Goal: Find specific page/section: Find specific page/section

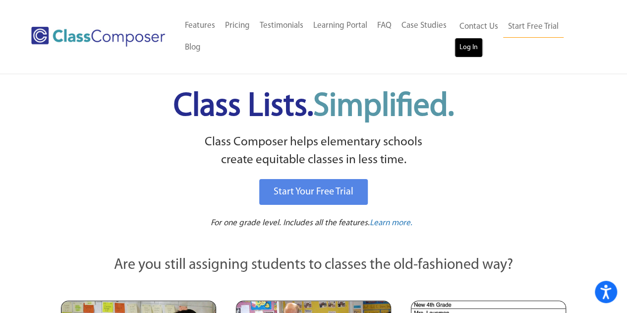
click at [467, 44] on link "Log In" at bounding box center [468, 48] width 28 height 20
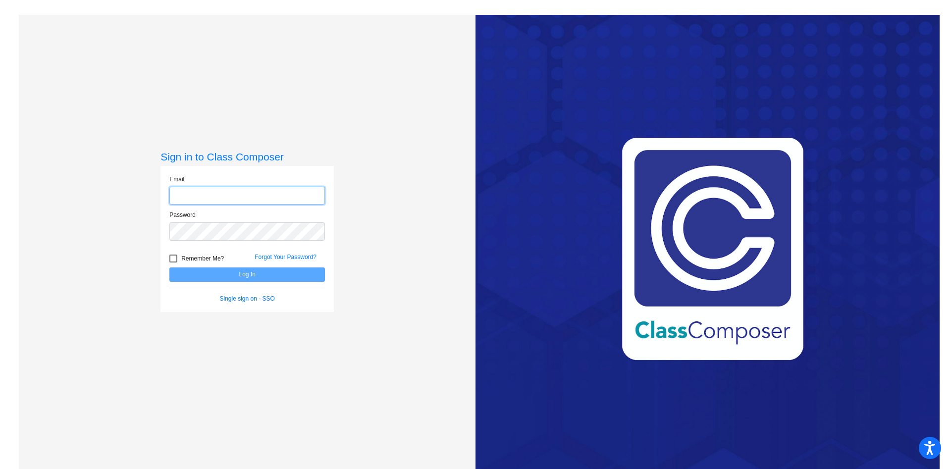
click at [220, 198] on input "email" at bounding box center [247, 196] width 156 height 18
type input "[PERSON_NAME][EMAIL_ADDRESS][PERSON_NAME][DOMAIN_NAME]"
click at [209, 241] on div "Password" at bounding box center [247, 229] width 170 height 36
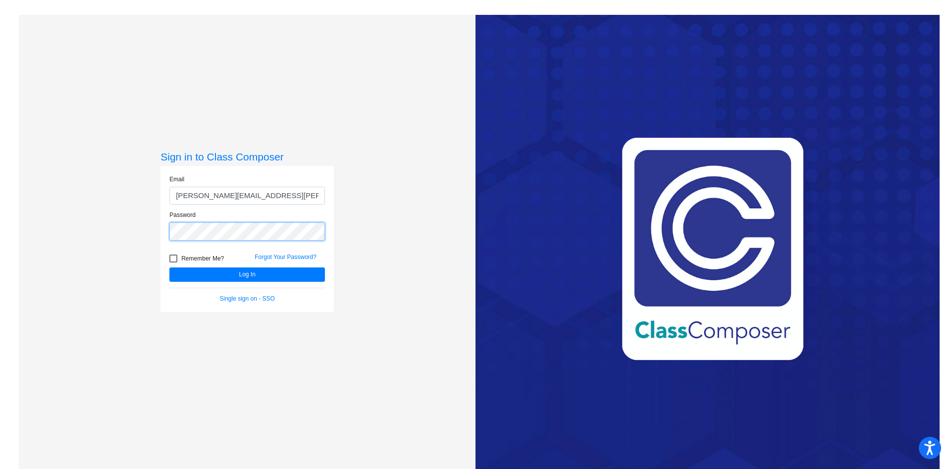
click at [169, 267] on button "Log In" at bounding box center [247, 274] width 156 height 14
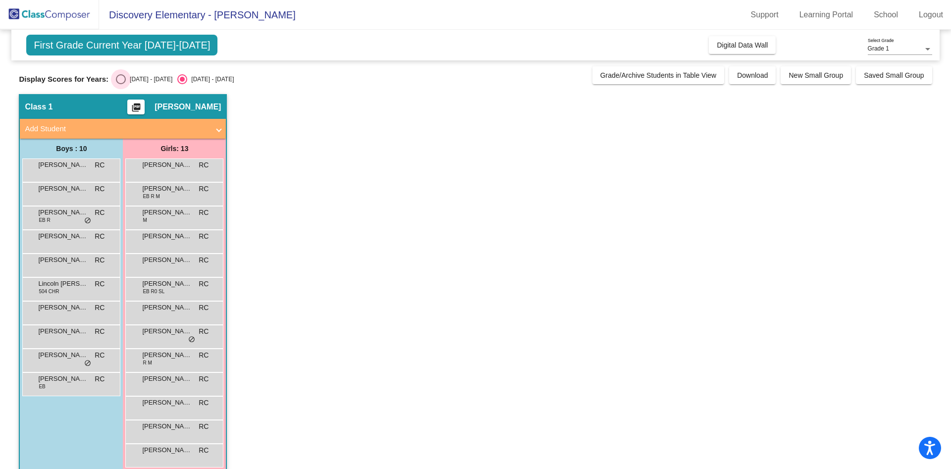
click at [119, 78] on div "Select an option" at bounding box center [121, 79] width 10 height 10
click at [120, 84] on input "2024 - 2025" at bounding box center [120, 84] width 0 height 0
radio input "true"
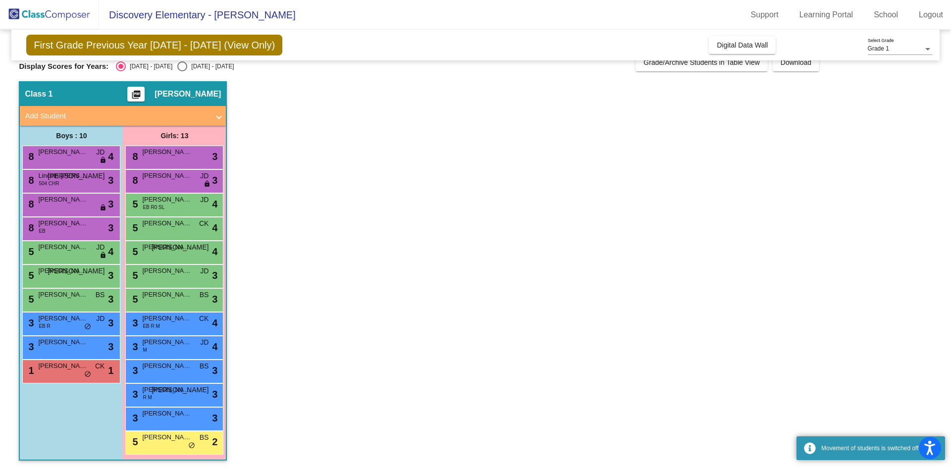
scroll to position [14, 0]
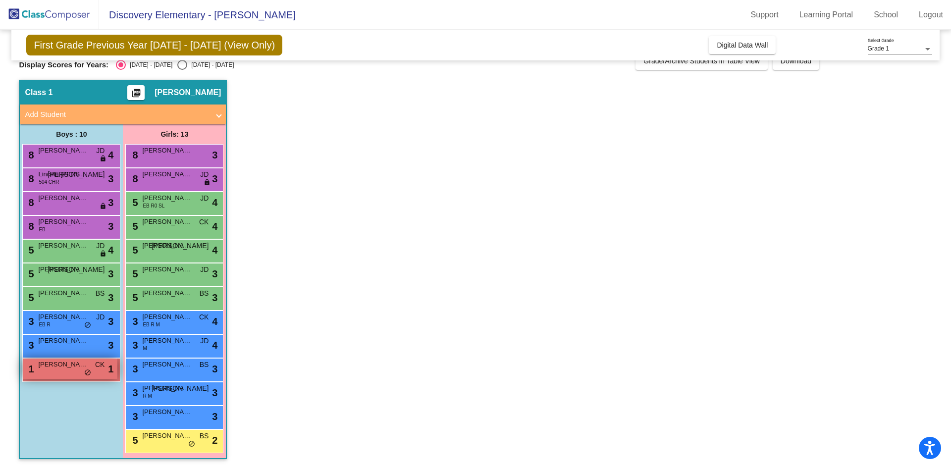
click at [61, 369] on span "Sebastian G. Leyva" at bounding box center [63, 365] width 50 height 10
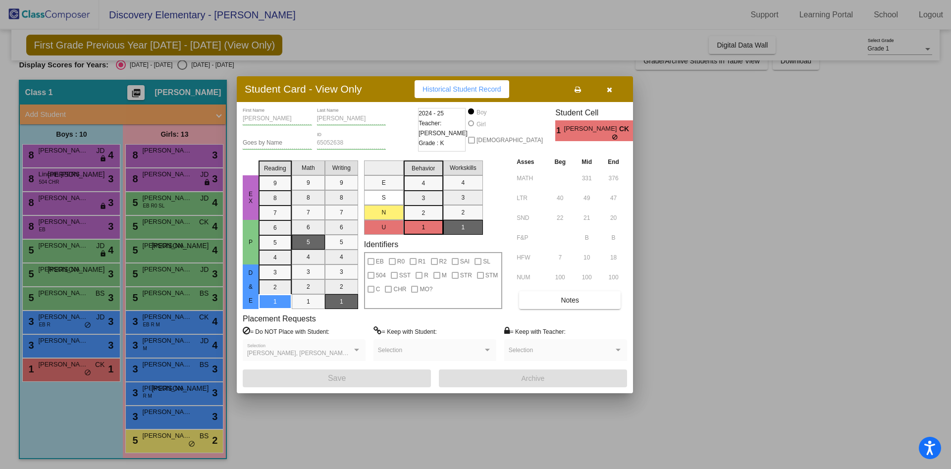
click at [52, 343] on div at bounding box center [475, 234] width 951 height 469
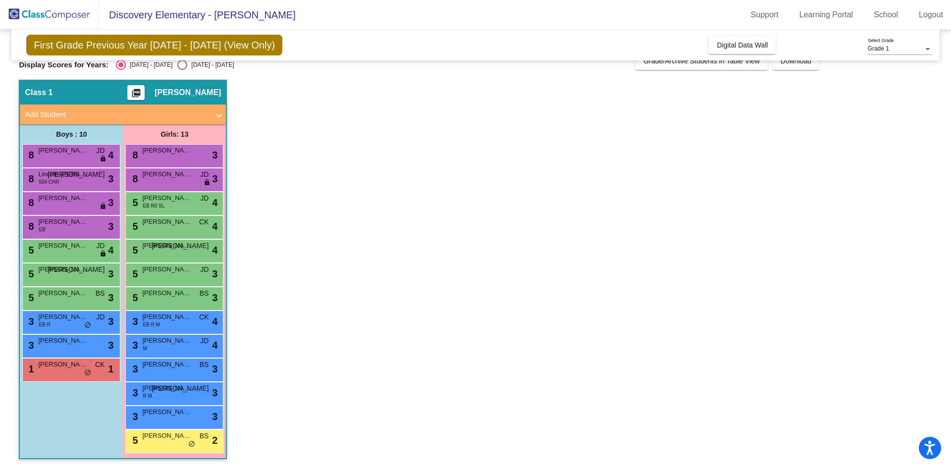
click at [52, 343] on span "Julian E. Lopez" at bounding box center [63, 341] width 50 height 10
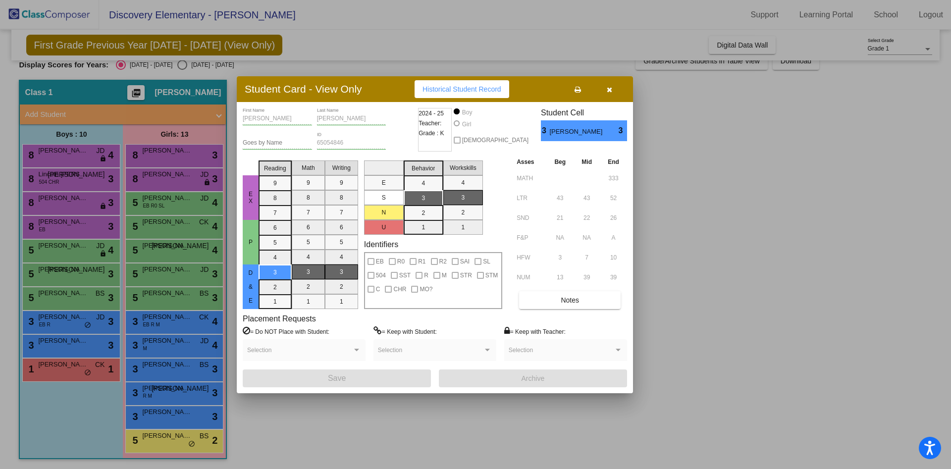
click at [52, 324] on div at bounding box center [475, 234] width 951 height 469
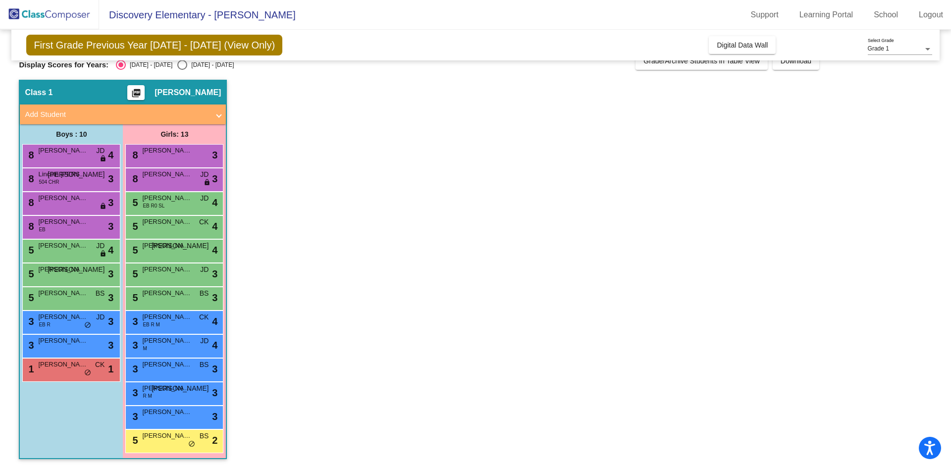
click at [52, 324] on div "3 Edgar S. Lopez EB R JD lock do_not_disturb_alt 3" at bounding box center [70, 321] width 95 height 20
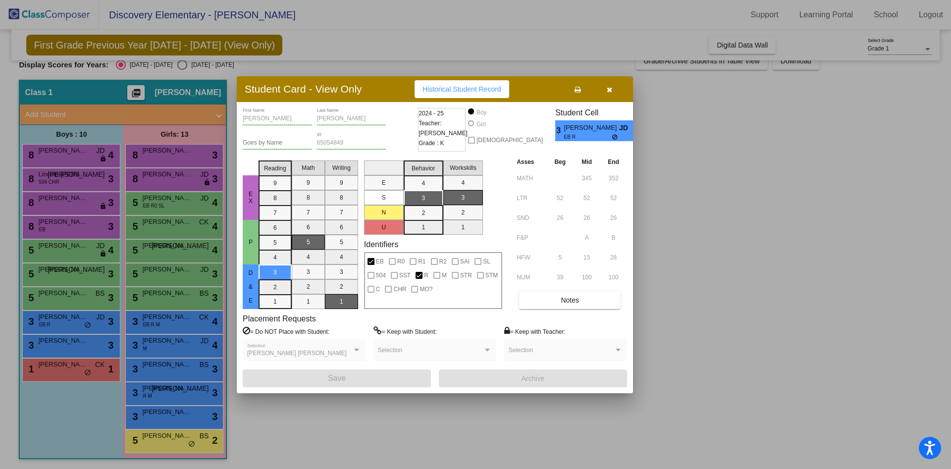
click at [52, 301] on div at bounding box center [475, 234] width 951 height 469
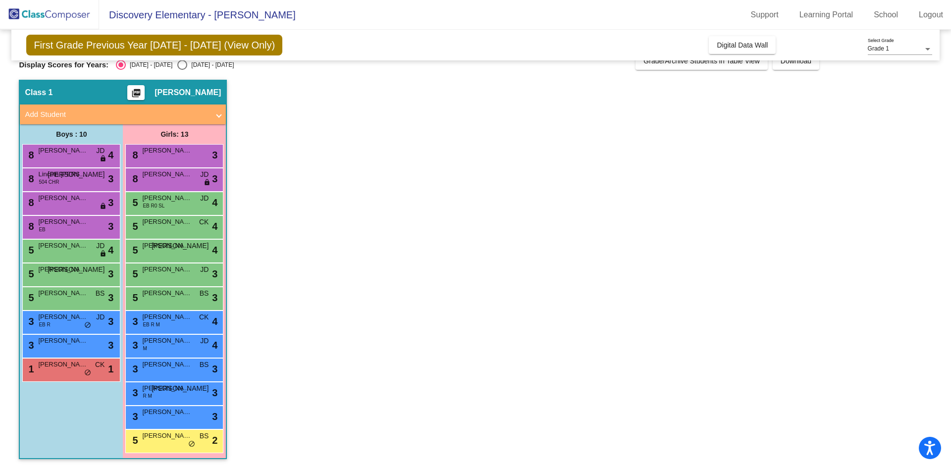
click at [52, 301] on div "5 Landon Blattler BS lock do_not_disturb_alt 3" at bounding box center [70, 297] width 95 height 20
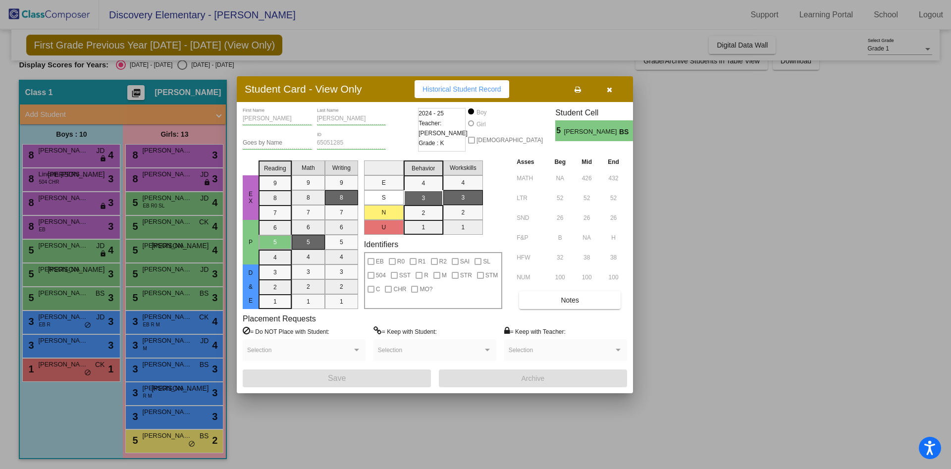
click at [51, 277] on div at bounding box center [475, 234] width 951 height 469
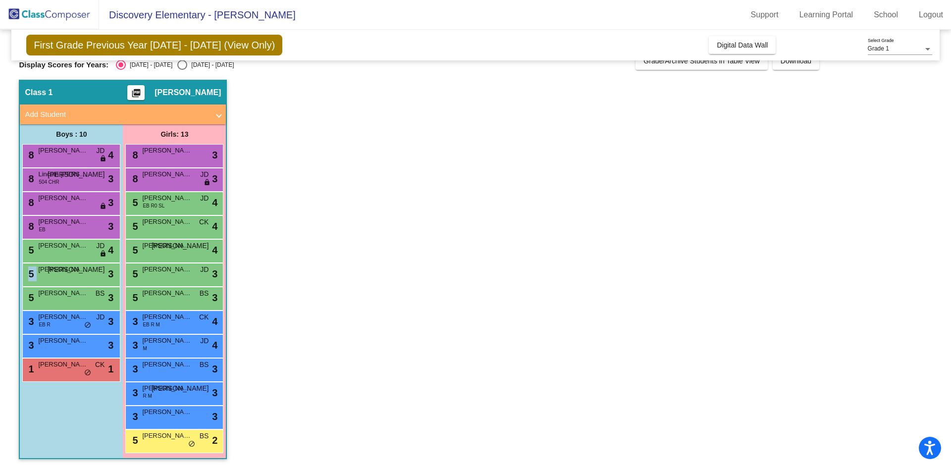
click at [51, 277] on div "5 Cameron L. Orr JO lock do_not_disturb_alt 3" at bounding box center [70, 274] width 95 height 20
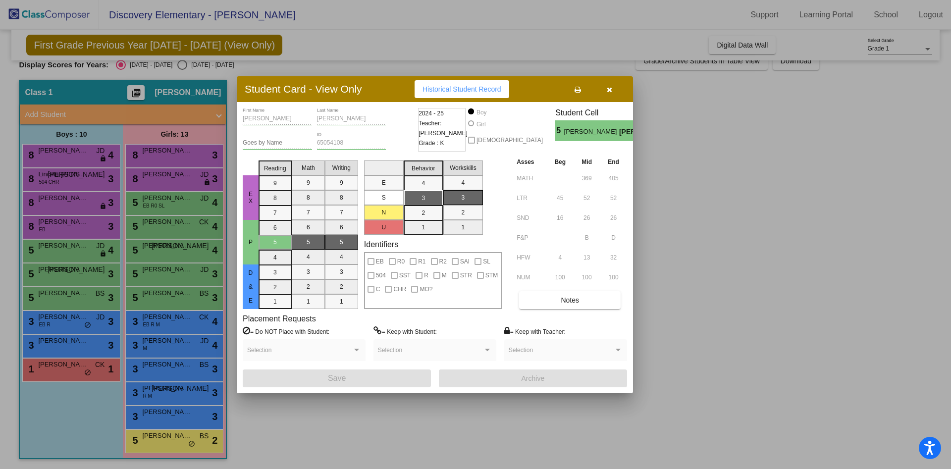
click at [53, 251] on div at bounding box center [475, 234] width 951 height 469
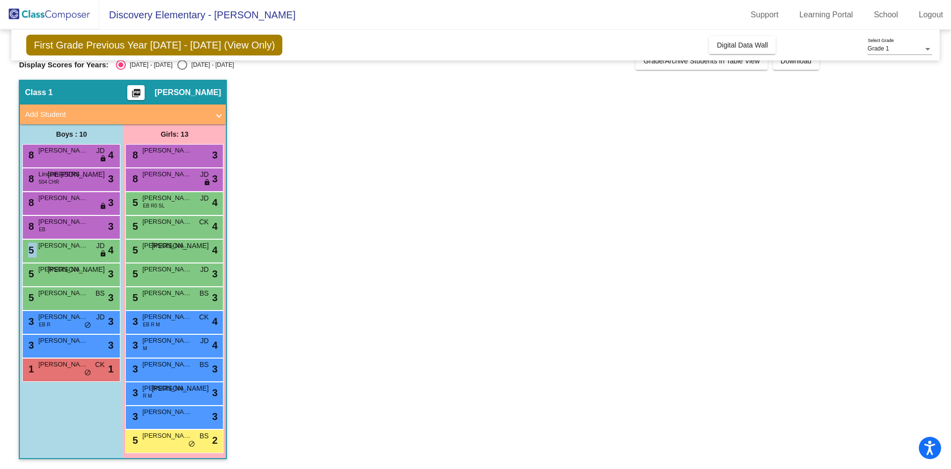
click at [53, 251] on div "5 Brady Solis JD lock do_not_disturb_alt 4" at bounding box center [70, 250] width 95 height 20
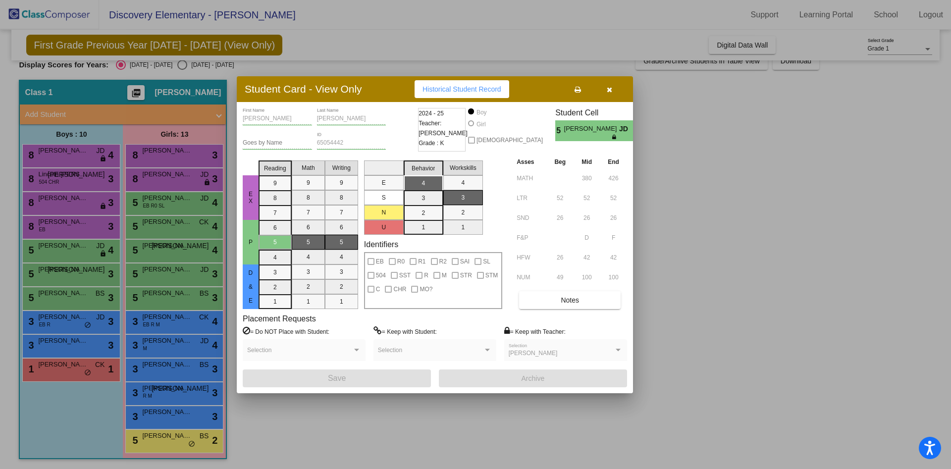
click at [49, 224] on div at bounding box center [475, 234] width 951 height 469
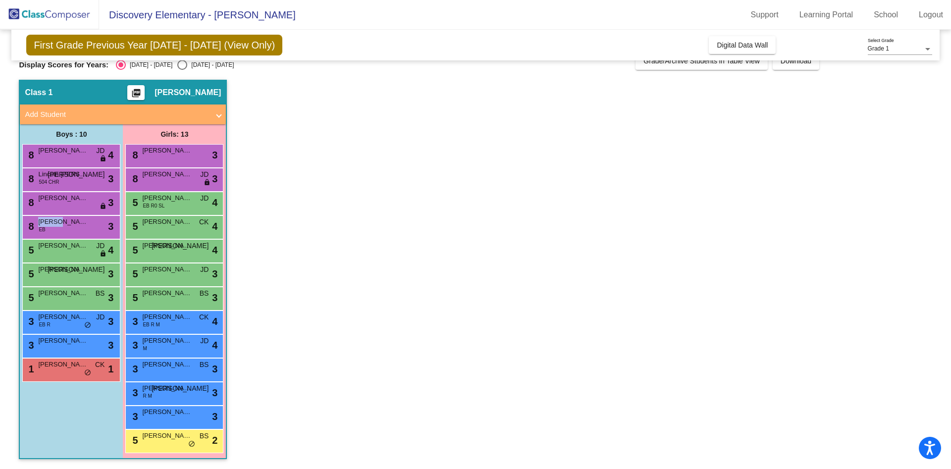
click at [49, 224] on span "Shlok Parikh" at bounding box center [63, 222] width 50 height 10
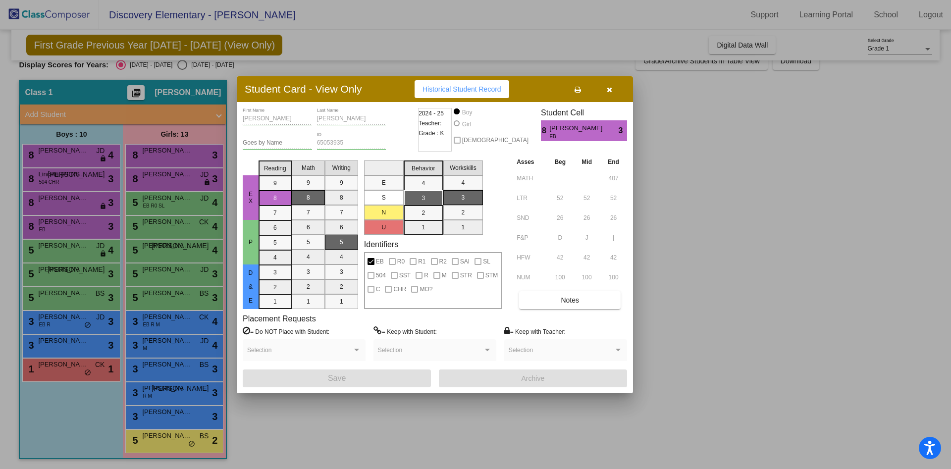
click at [51, 196] on div at bounding box center [475, 234] width 951 height 469
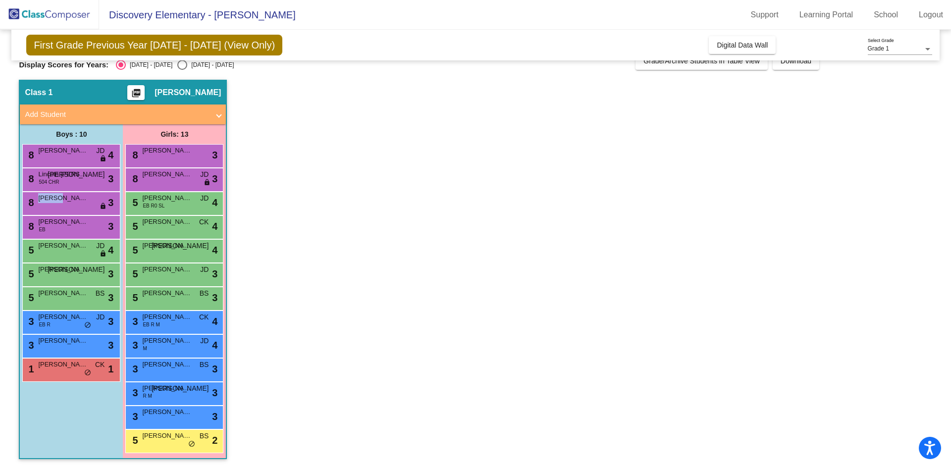
click at [51, 196] on span "Nimit V. Bhavsar" at bounding box center [63, 198] width 50 height 10
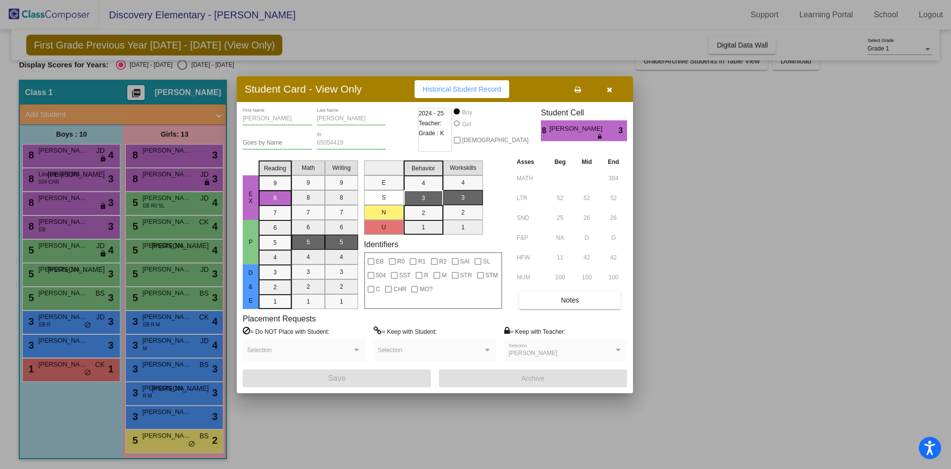
click at [60, 180] on div at bounding box center [475, 234] width 951 height 469
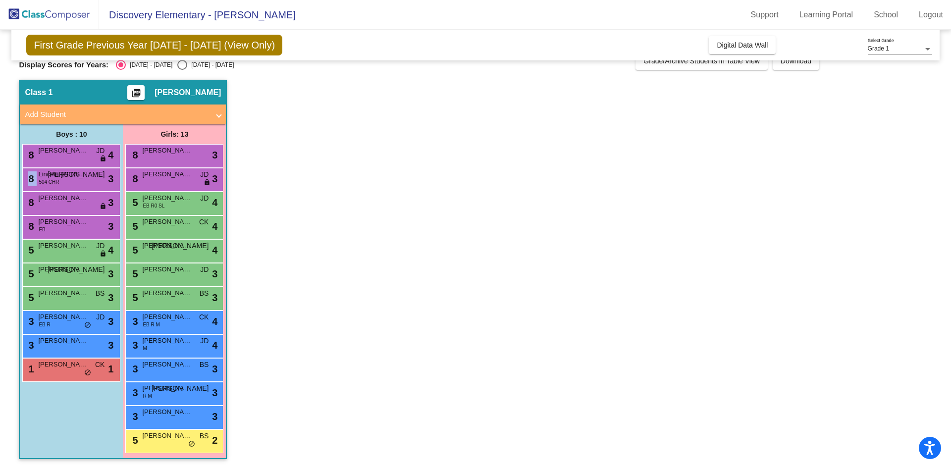
click at [60, 180] on div "8 Lincoln A. Harrigan 504 CHR JO lock do_not_disturb_alt 3" at bounding box center [70, 178] width 95 height 20
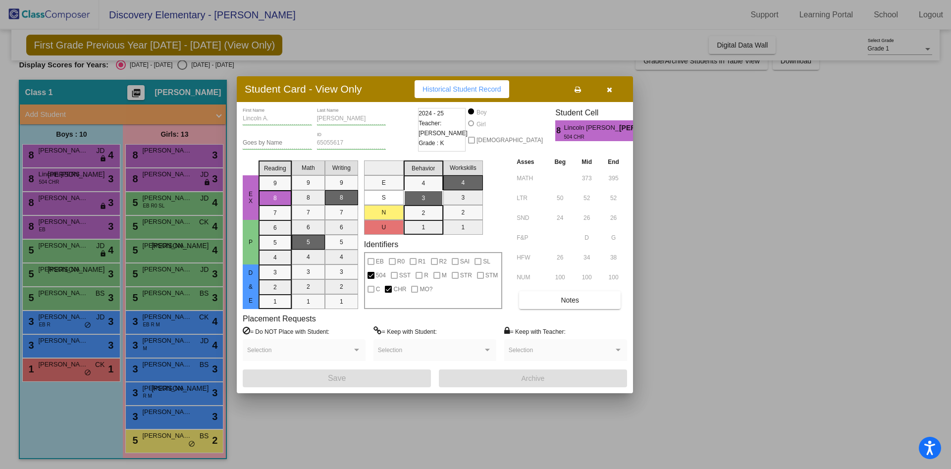
click at [58, 150] on div at bounding box center [475, 234] width 951 height 469
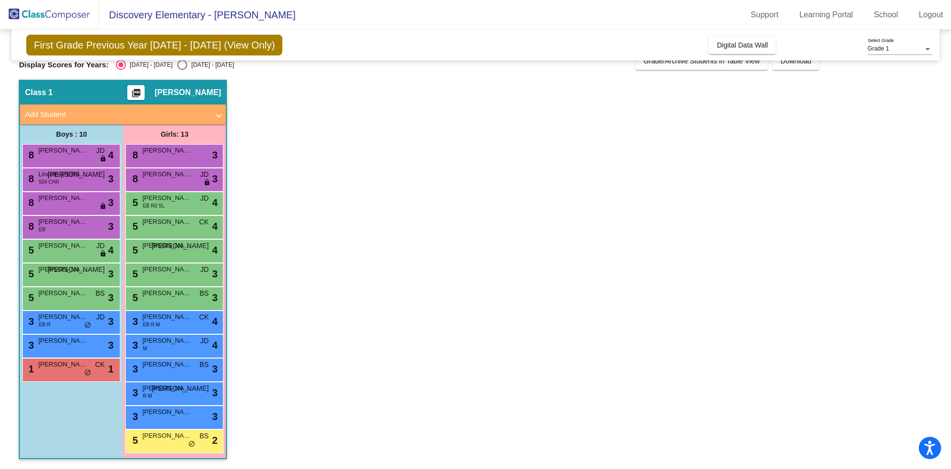
click at [58, 150] on span "Riyaan T. Soni" at bounding box center [63, 151] width 50 height 10
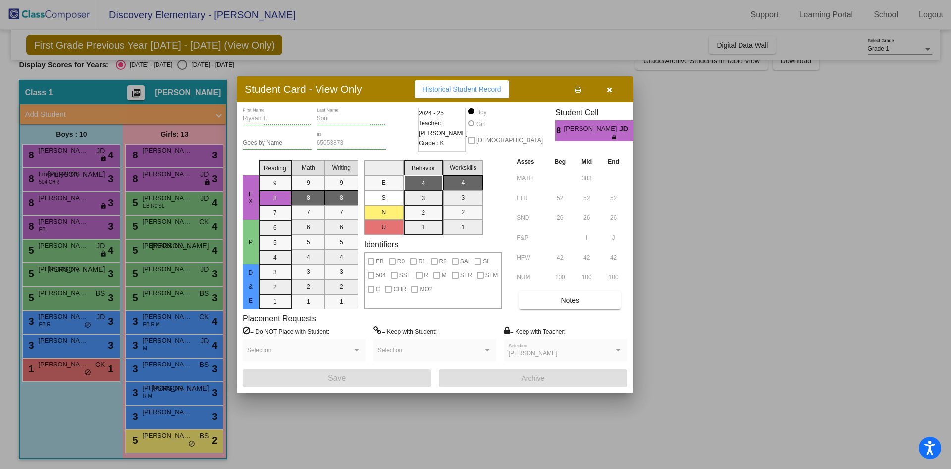
click at [173, 435] on div at bounding box center [475, 234] width 951 height 469
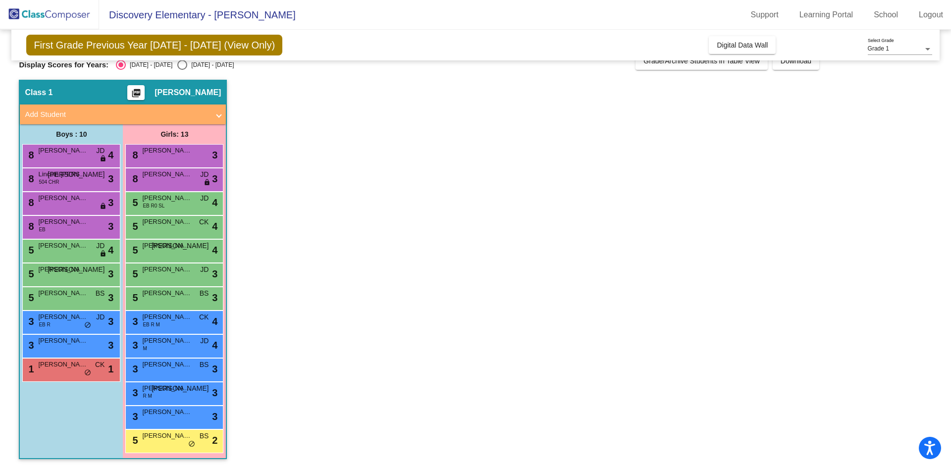
click at [173, 435] on span "Madison Brackin" at bounding box center [167, 436] width 50 height 10
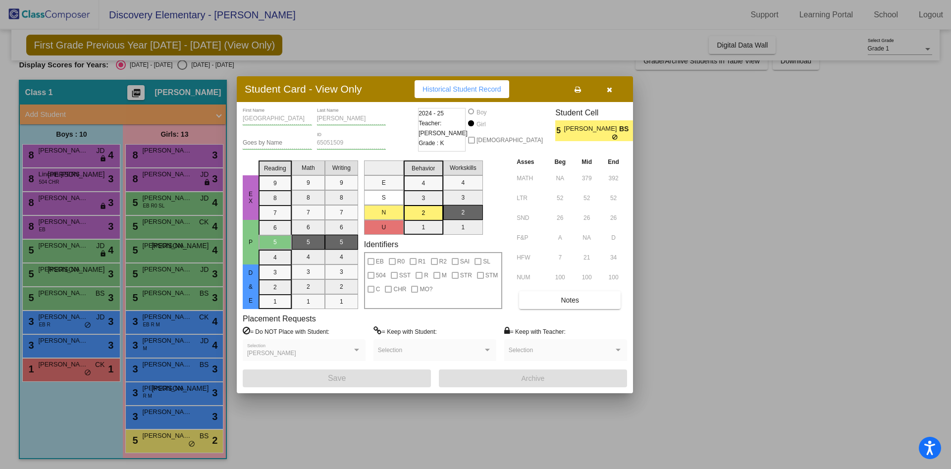
click at [169, 410] on div at bounding box center [475, 234] width 951 height 469
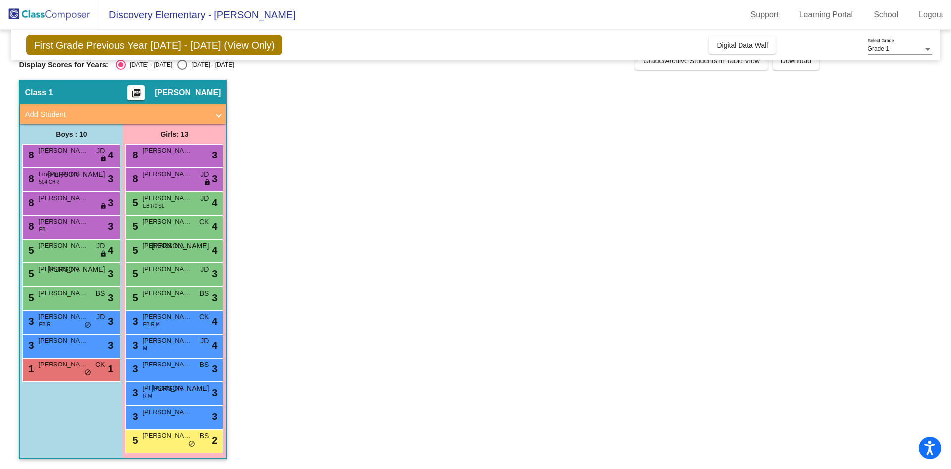
click at [169, 410] on span "Natalie C. Reese" at bounding box center [167, 412] width 50 height 10
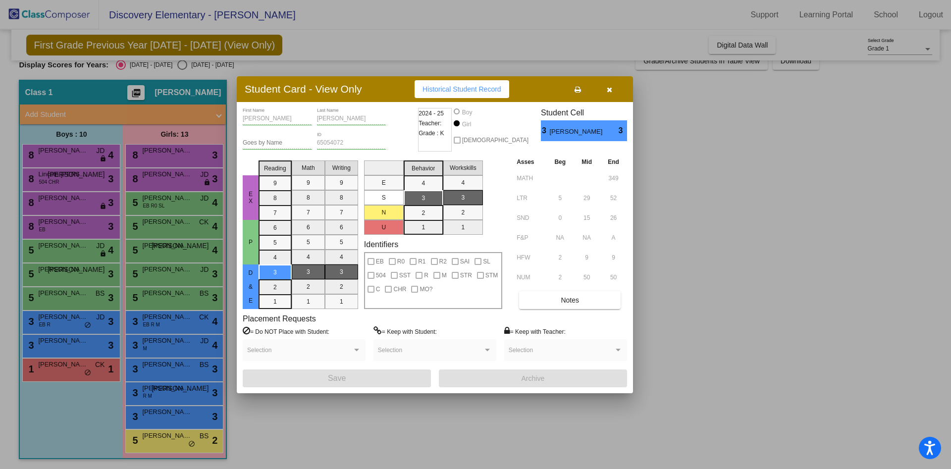
click at [163, 394] on div at bounding box center [475, 234] width 951 height 469
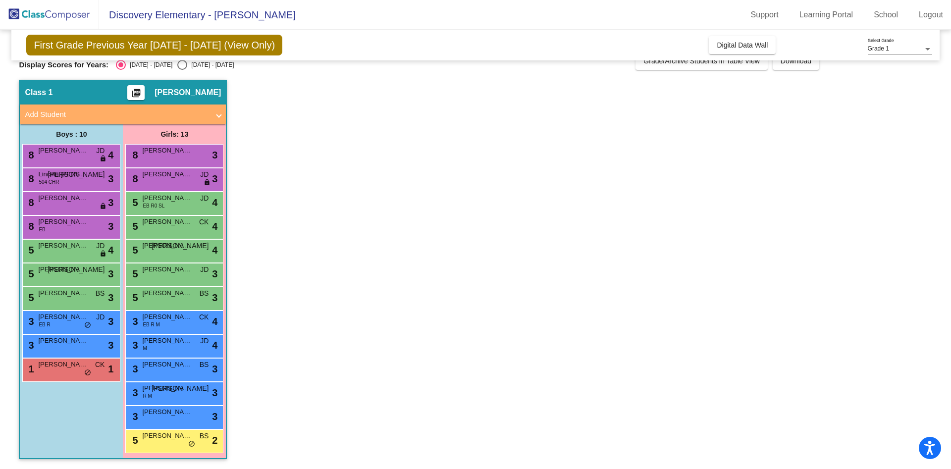
click at [163, 394] on div "3 Malia M. Zacarias R M JO lock do_not_disturb_alt 3" at bounding box center [174, 392] width 95 height 20
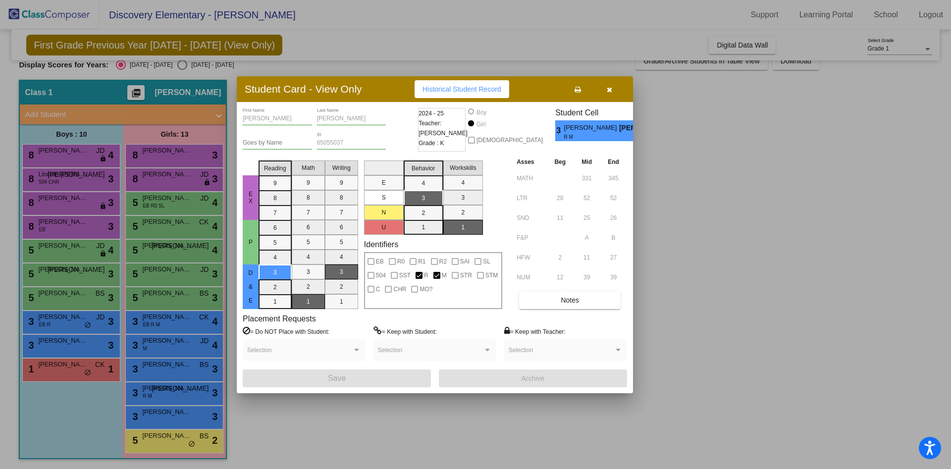
click at [163, 368] on div at bounding box center [475, 234] width 951 height 469
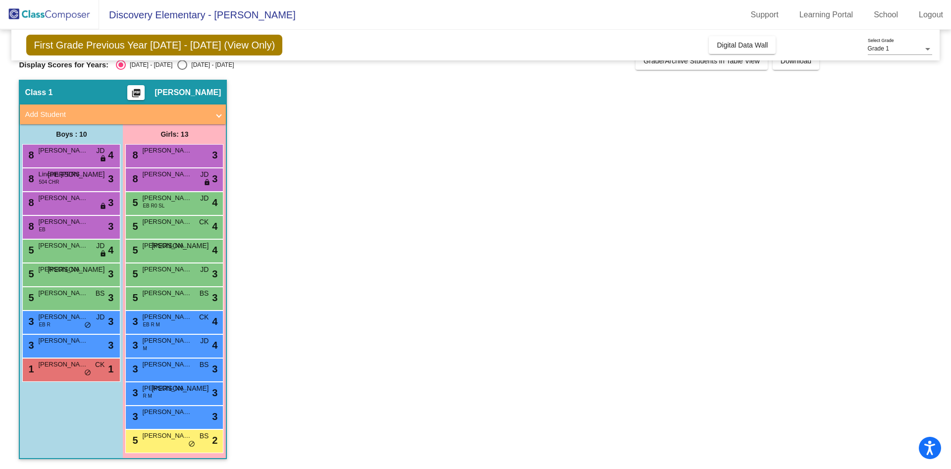
click at [163, 368] on span "Chloe L. Mangtani" at bounding box center [167, 365] width 50 height 10
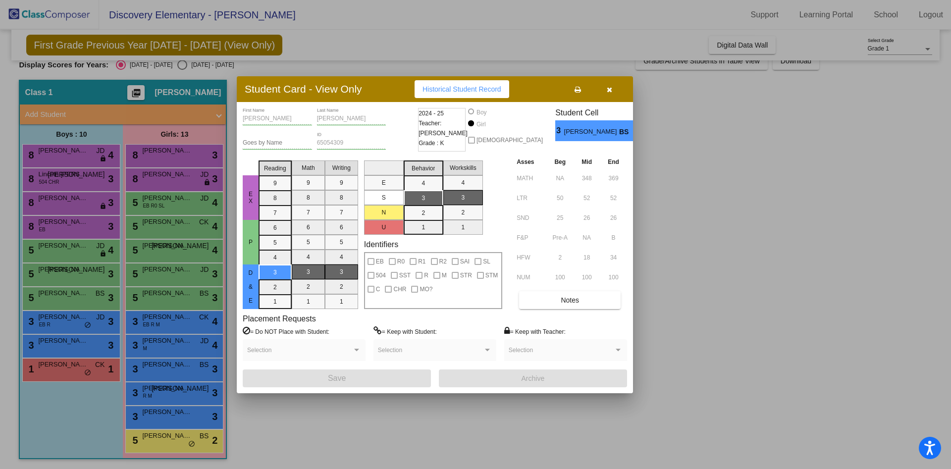
click at [159, 346] on div at bounding box center [475, 234] width 951 height 469
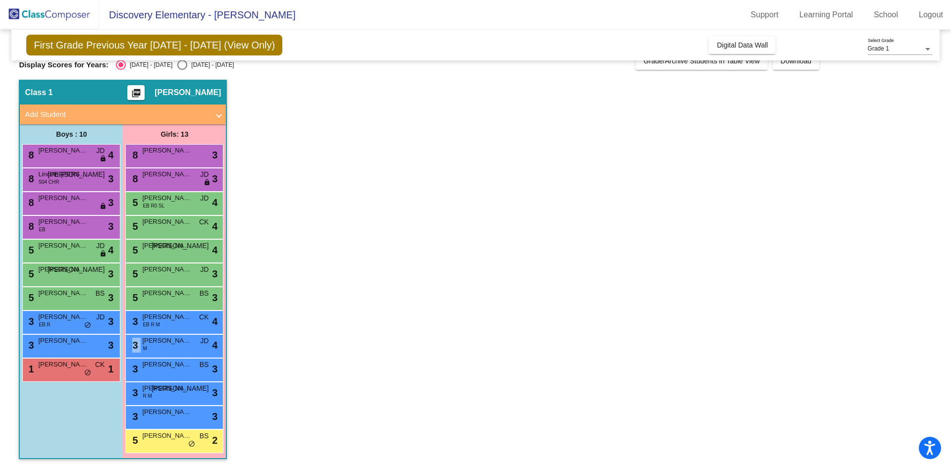
click at [159, 346] on div "3 Bentley Elliott M JD lock do_not_disturb_alt 4" at bounding box center [174, 345] width 95 height 20
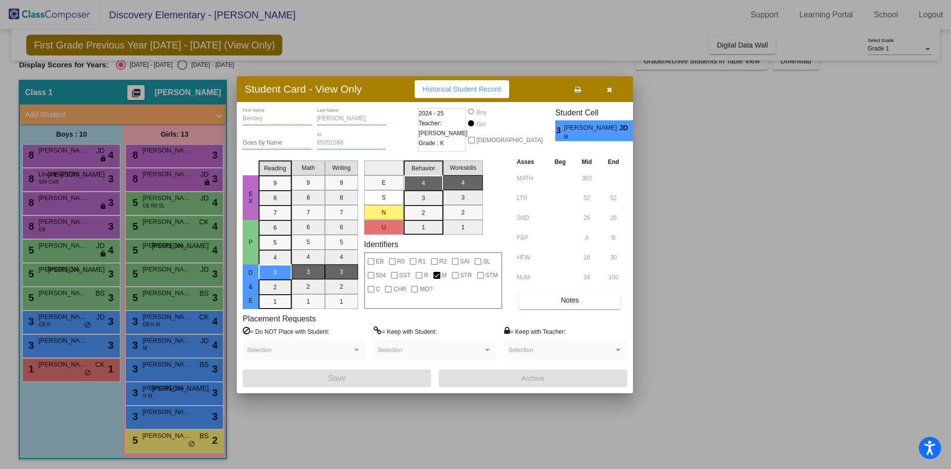
click at [161, 322] on div at bounding box center [475, 234] width 951 height 469
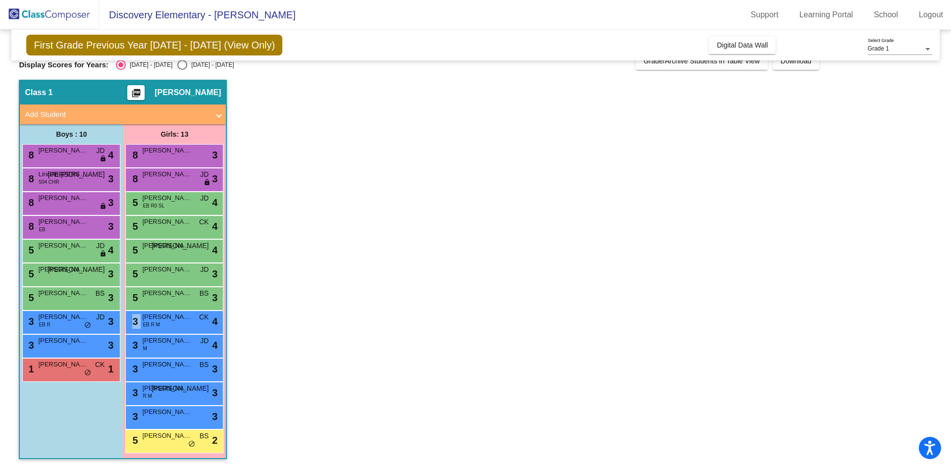
click at [161, 322] on div "3 Amelia Blancas EB R M CK lock do_not_disturb_alt 4" at bounding box center [174, 321] width 95 height 20
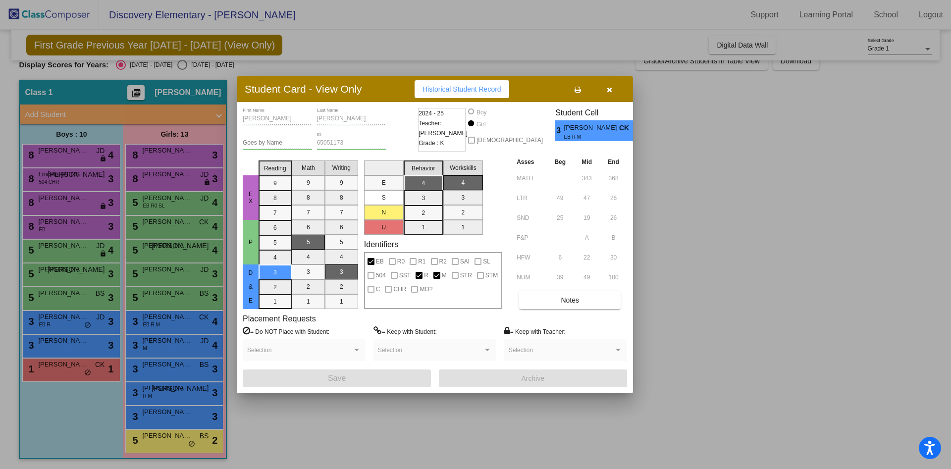
click at [162, 295] on div at bounding box center [475, 234] width 951 height 469
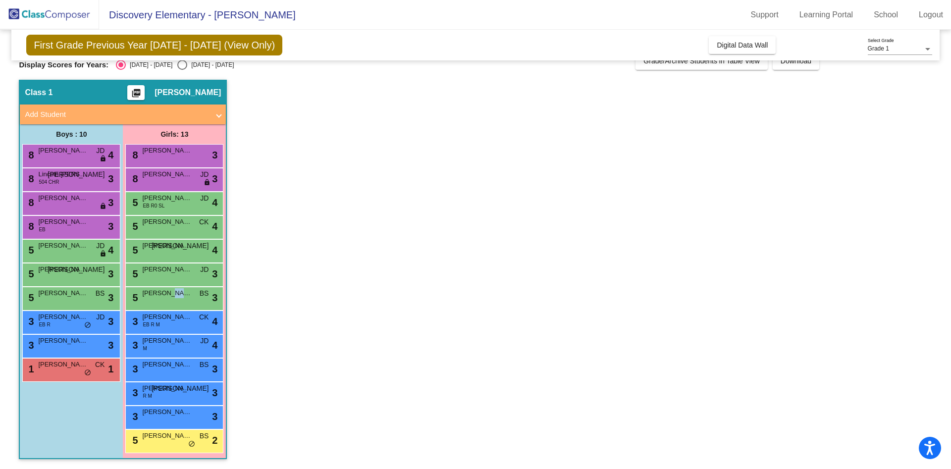
click at [162, 295] on span "Mila T. Bell" at bounding box center [167, 293] width 50 height 10
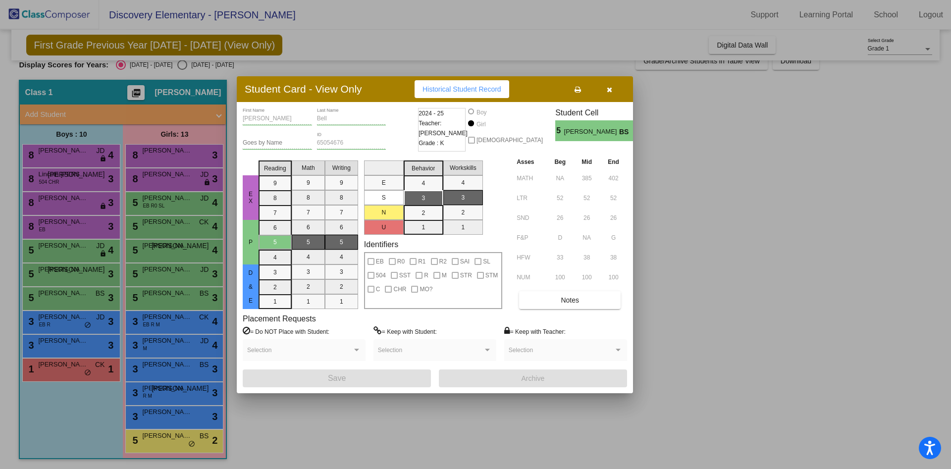
click at [152, 272] on div at bounding box center [475, 234] width 951 height 469
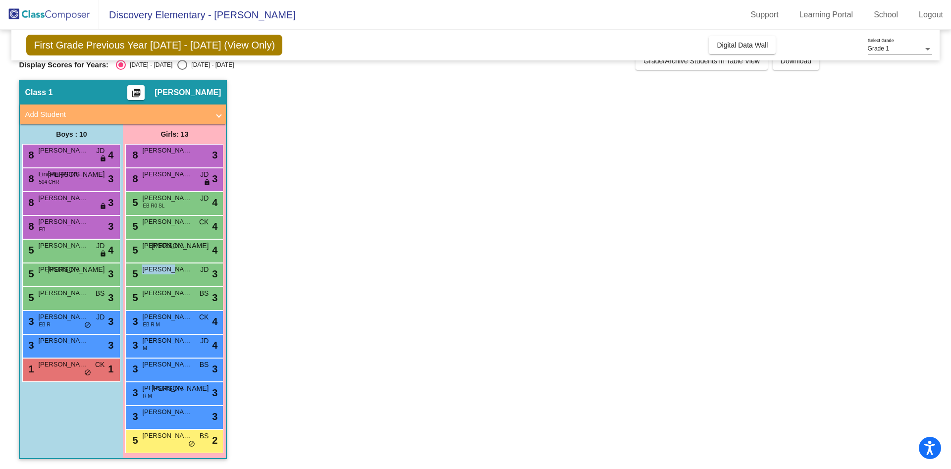
click at [152, 272] on span "Blakely M. Wong" at bounding box center [167, 270] width 50 height 10
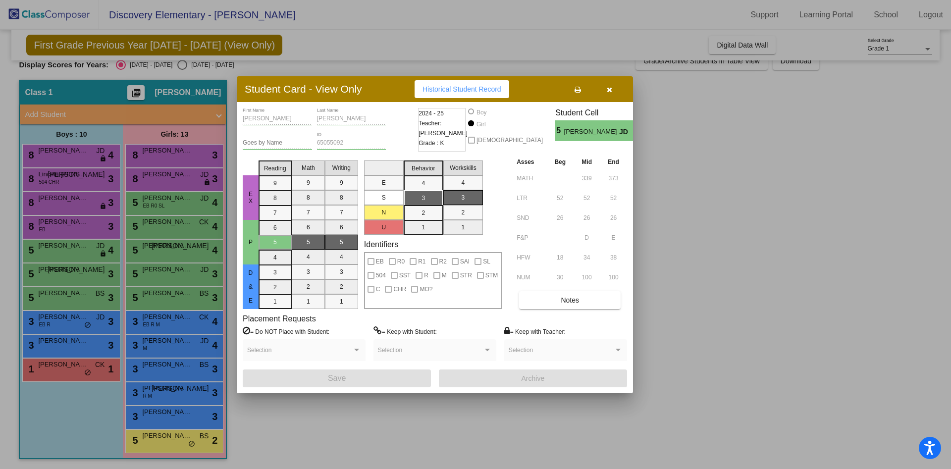
click at [166, 251] on div at bounding box center [475, 234] width 951 height 469
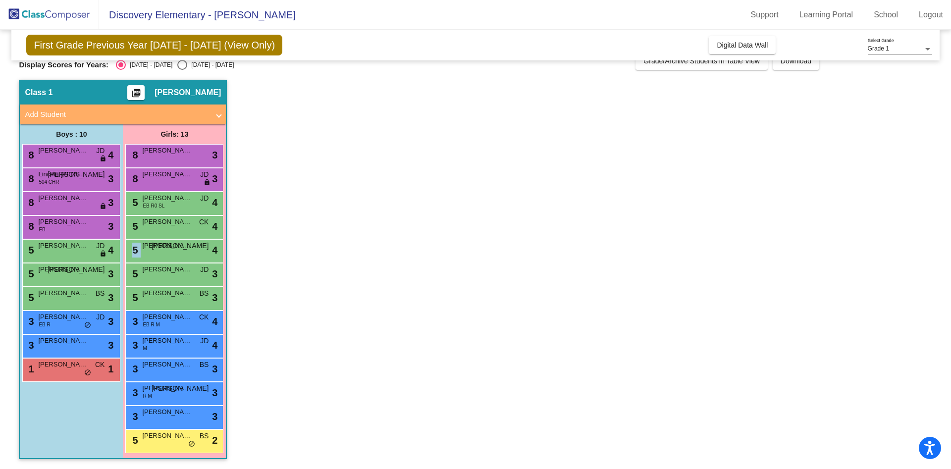
click at [166, 251] on div "5 Talia K. Adams JO lock do_not_disturb_alt 4" at bounding box center [174, 250] width 95 height 20
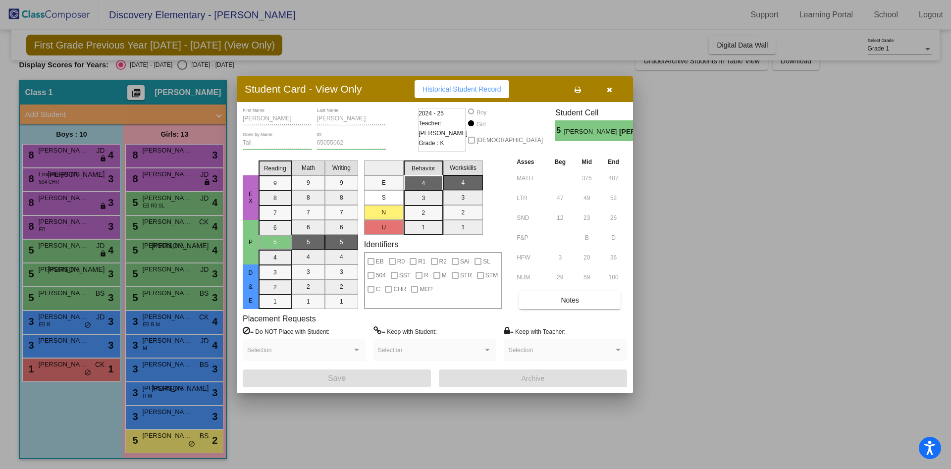
click at [168, 275] on div at bounding box center [475, 234] width 951 height 469
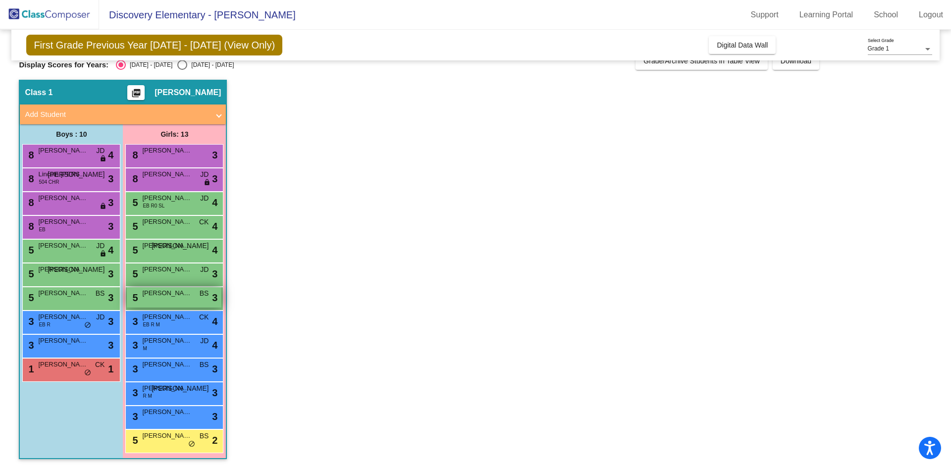
click at [170, 288] on span "Mila T. Bell" at bounding box center [167, 293] width 50 height 10
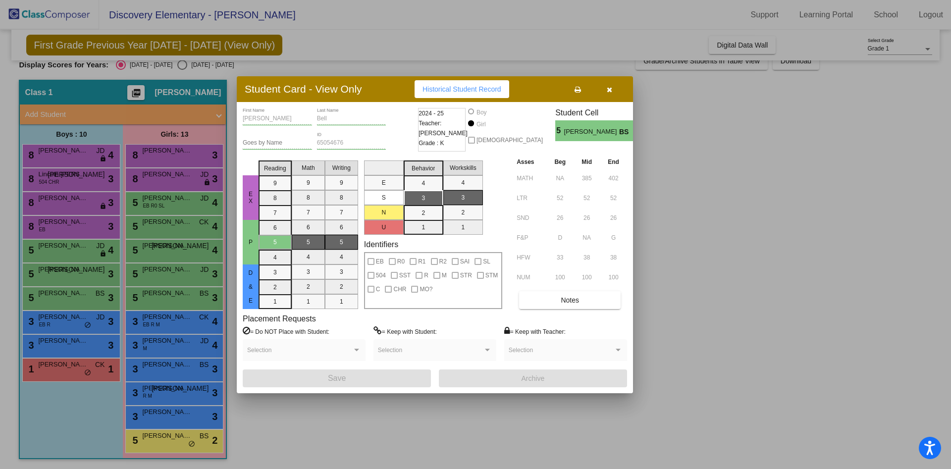
click at [159, 252] on div at bounding box center [475, 234] width 951 height 469
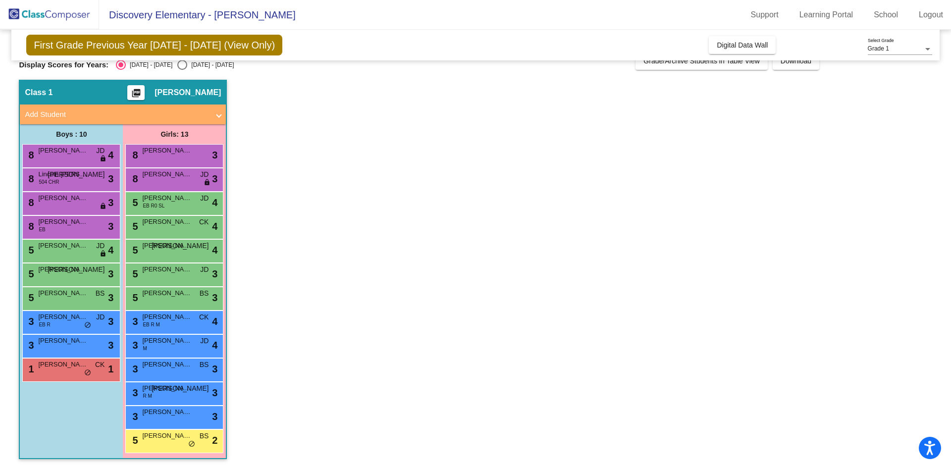
click at [159, 252] on div "5 Talia K. Adams JO lock do_not_disturb_alt 4" at bounding box center [174, 250] width 95 height 20
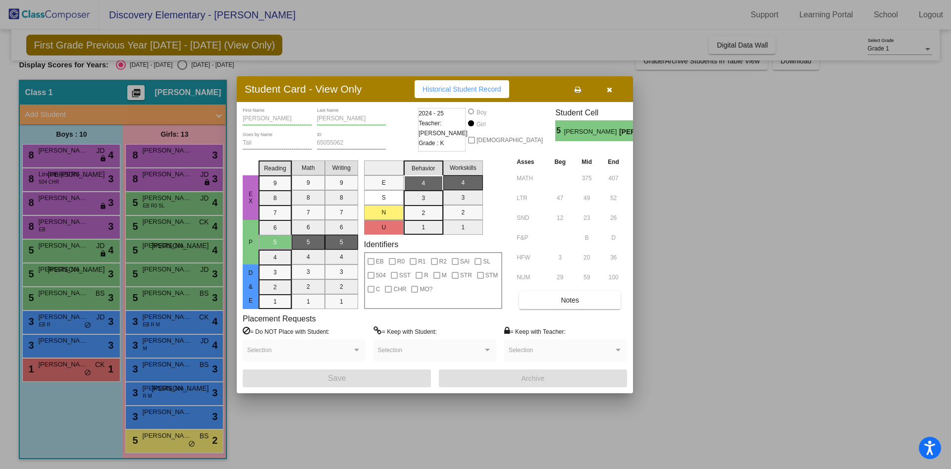
click at [154, 220] on div at bounding box center [475, 234] width 951 height 469
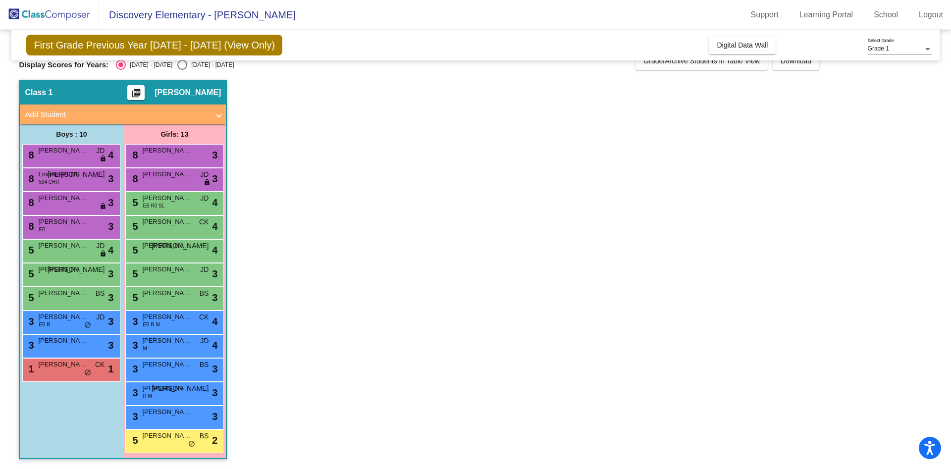
click at [154, 220] on span "Quinn Connerley" at bounding box center [167, 222] width 50 height 10
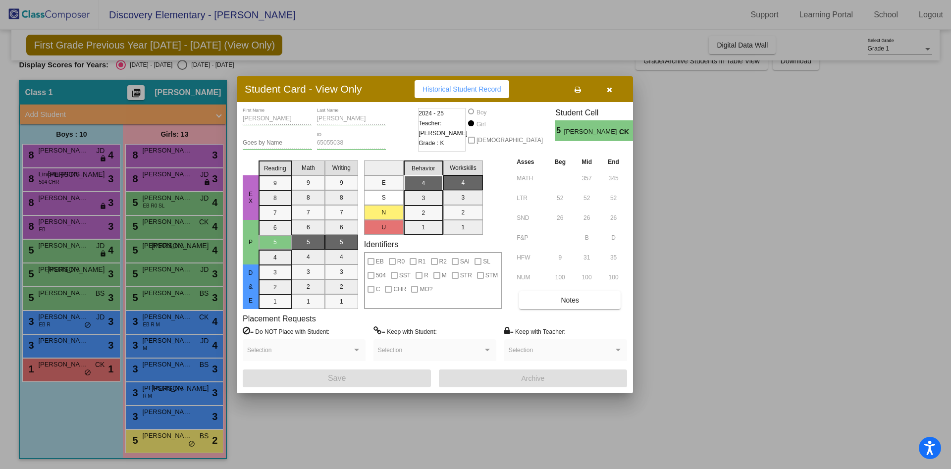
click at [157, 201] on div at bounding box center [475, 234] width 951 height 469
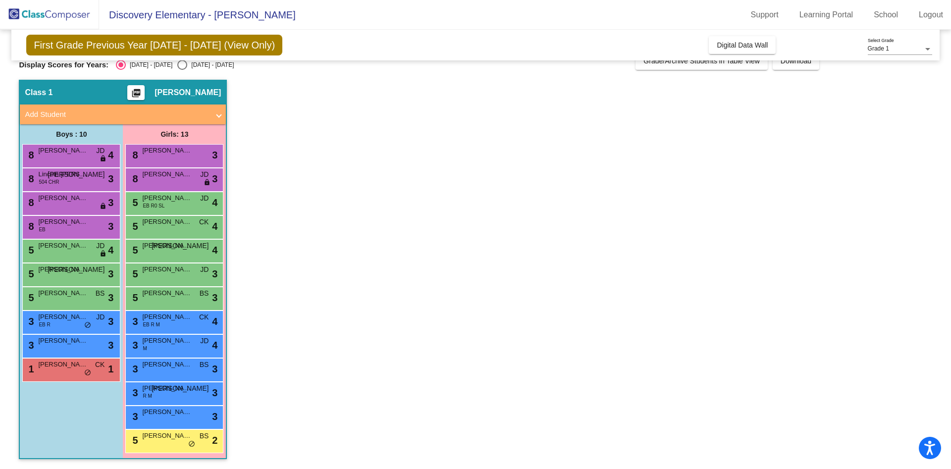
click at [157, 201] on span "Juliette Ramirez" at bounding box center [167, 198] width 50 height 10
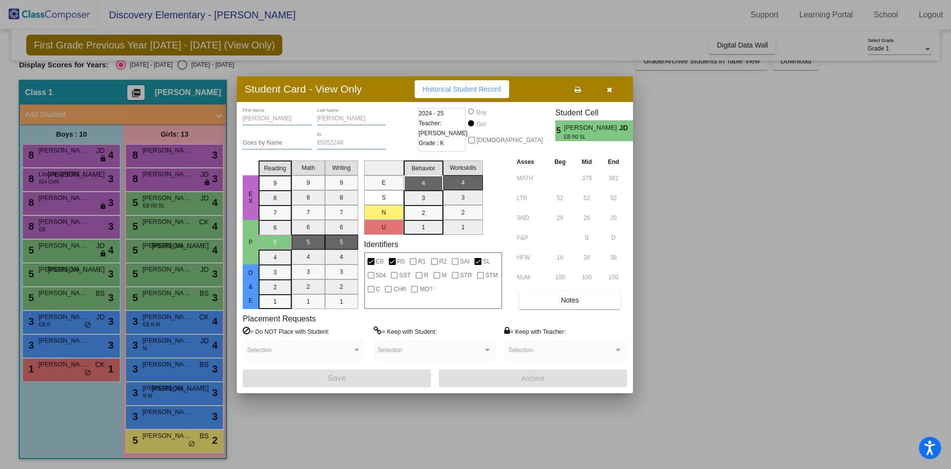
click at [159, 180] on div at bounding box center [475, 234] width 951 height 469
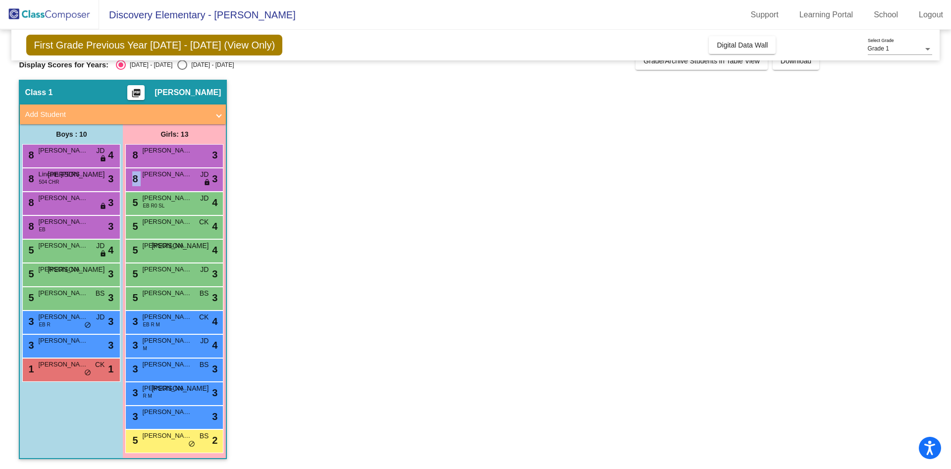
click at [159, 180] on div "8 Leya A. Nazemian JD lock do_not_disturb_alt 3" at bounding box center [174, 178] width 95 height 20
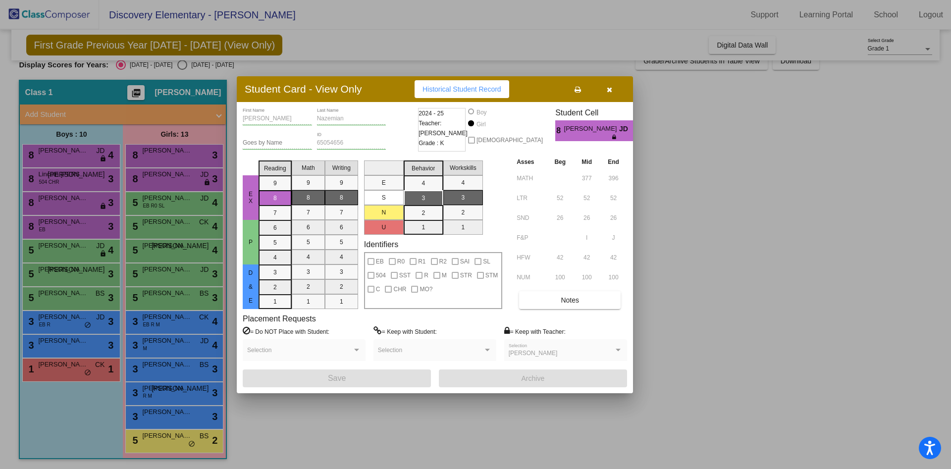
click at [159, 154] on div at bounding box center [475, 234] width 951 height 469
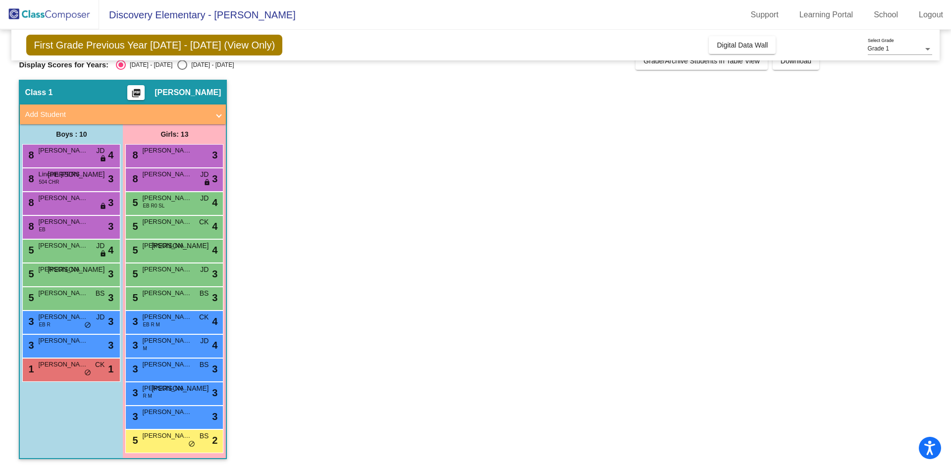
click at [159, 154] on span "Adriana R. Steverson" at bounding box center [167, 151] width 50 height 10
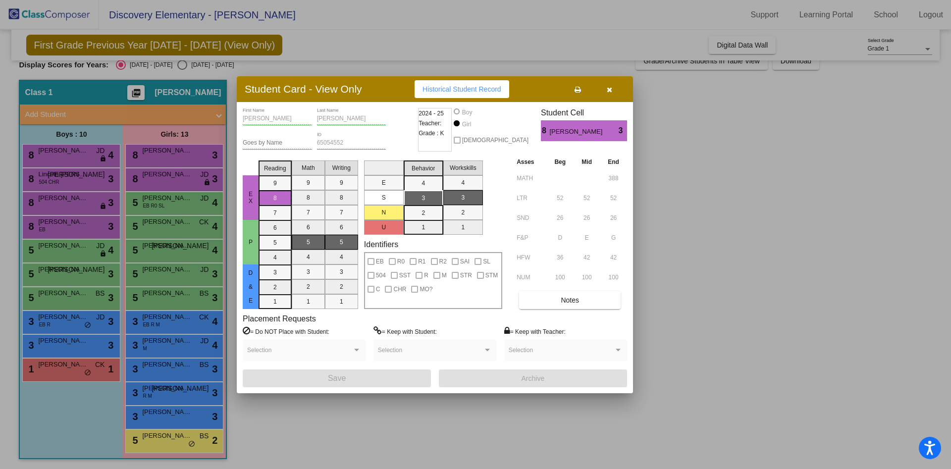
click at [61, 161] on div at bounding box center [475, 234] width 951 height 469
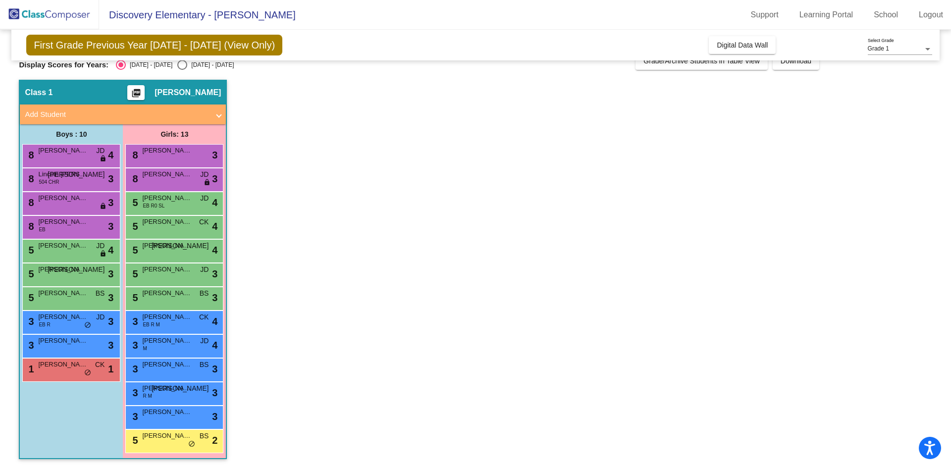
click at [61, 161] on div "8 Riyaan T. Soni JD lock do_not_disturb_alt 4" at bounding box center [70, 155] width 95 height 20
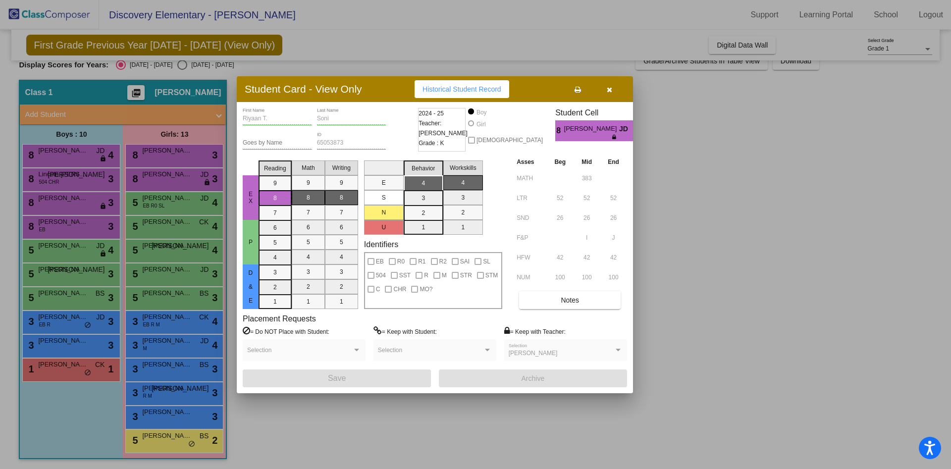
click at [60, 199] on div at bounding box center [475, 234] width 951 height 469
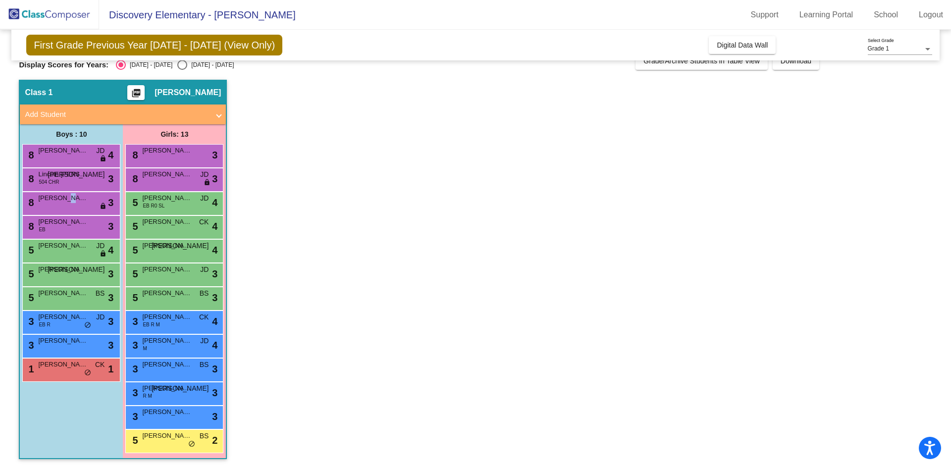
click at [60, 199] on span "Nimit V. Bhavsar" at bounding box center [63, 198] width 50 height 10
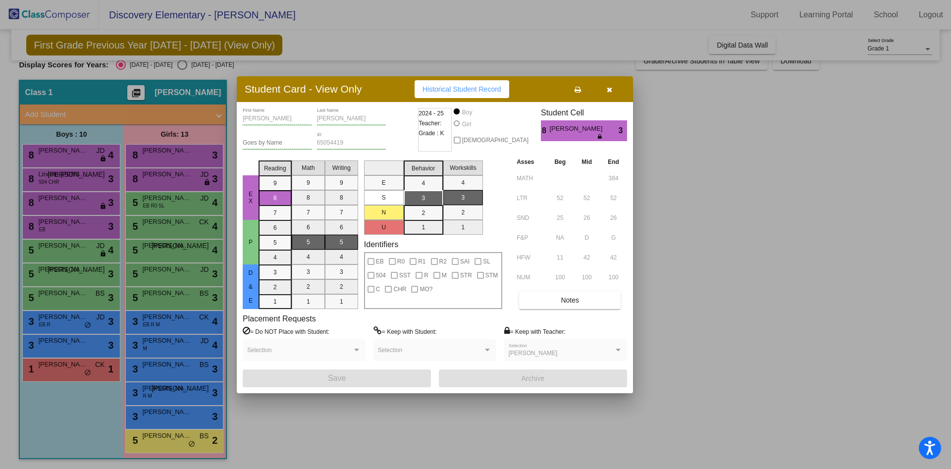
click at [57, 152] on div at bounding box center [475, 234] width 951 height 469
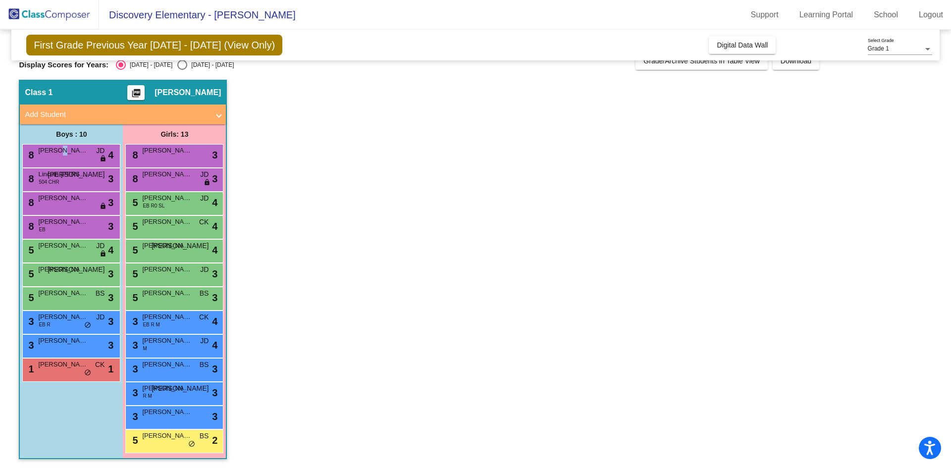
click at [57, 152] on span "Riyaan T. Soni" at bounding box center [63, 151] width 50 height 10
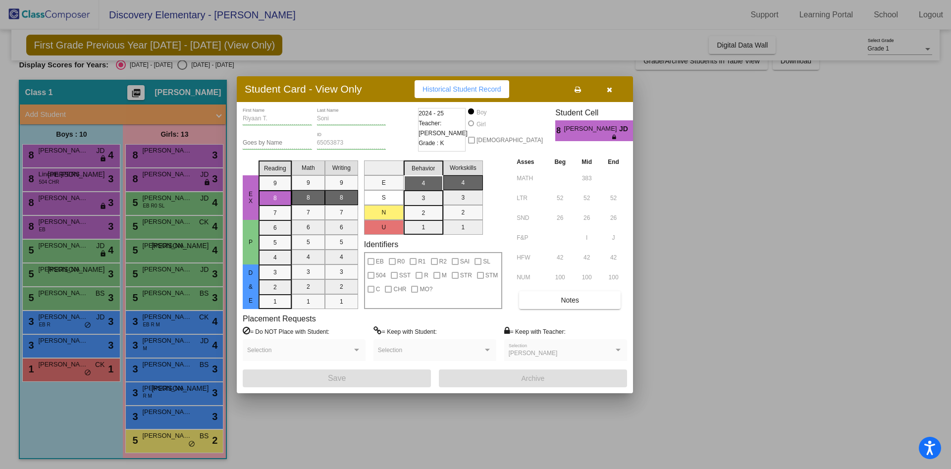
click at [186, 177] on div at bounding box center [475, 234] width 951 height 469
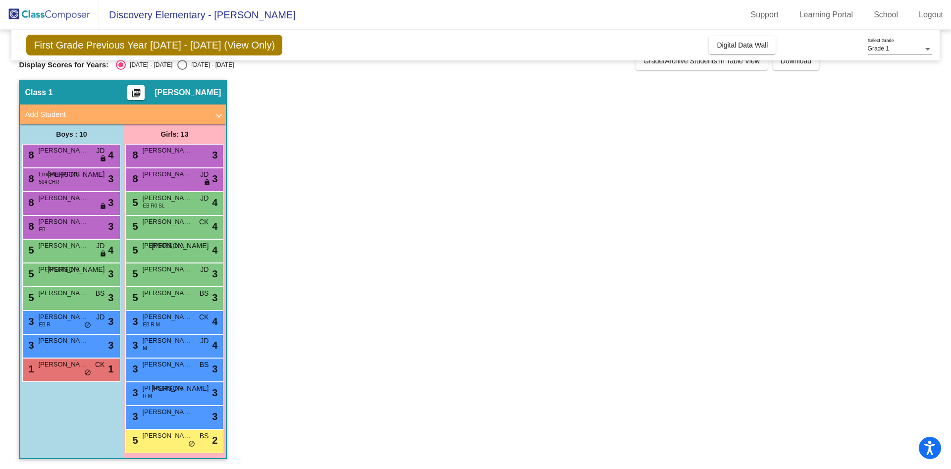
click at [186, 177] on span "Leya A. Nazemian" at bounding box center [167, 174] width 50 height 10
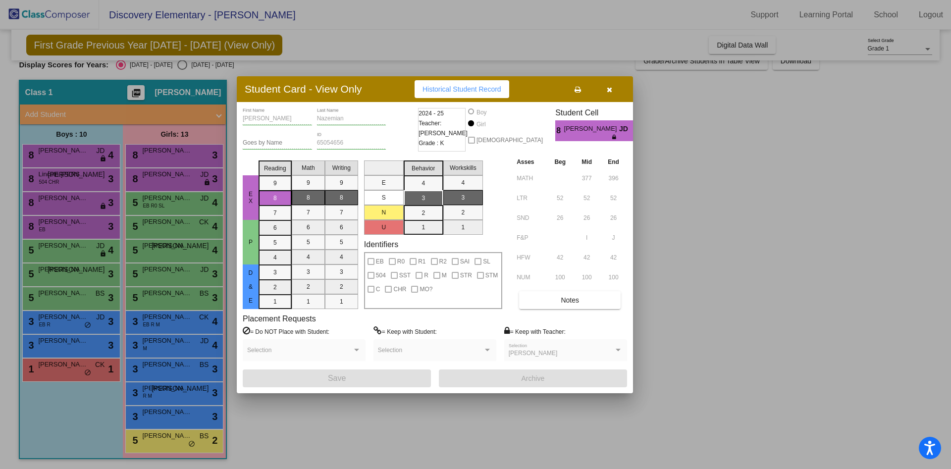
click at [53, 247] on div at bounding box center [475, 234] width 951 height 469
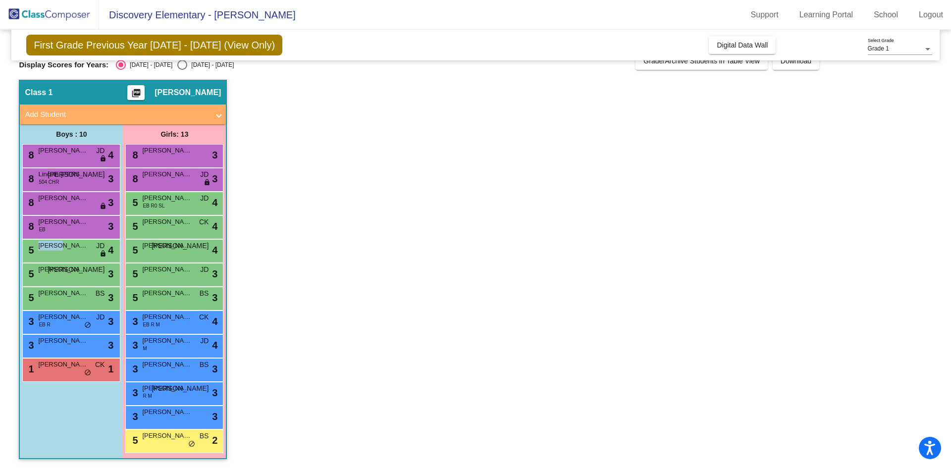
click at [53, 247] on span "Brady Solis" at bounding box center [63, 246] width 50 height 10
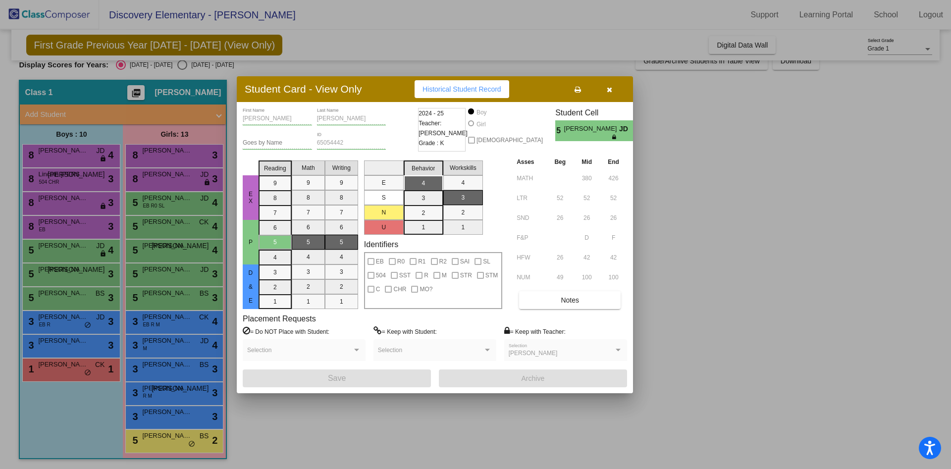
click at [62, 407] on div at bounding box center [475, 234] width 951 height 469
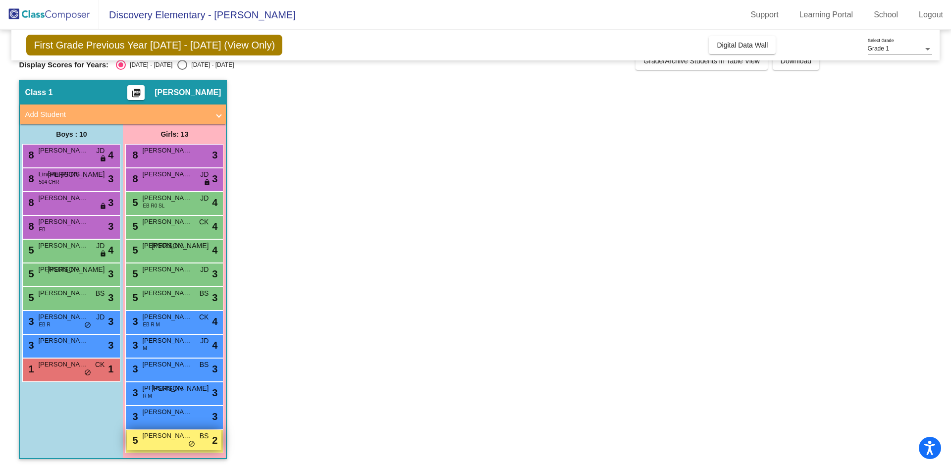
click at [179, 444] on div "5 Madison Brackin BS lock do_not_disturb_alt 2" at bounding box center [174, 440] width 95 height 20
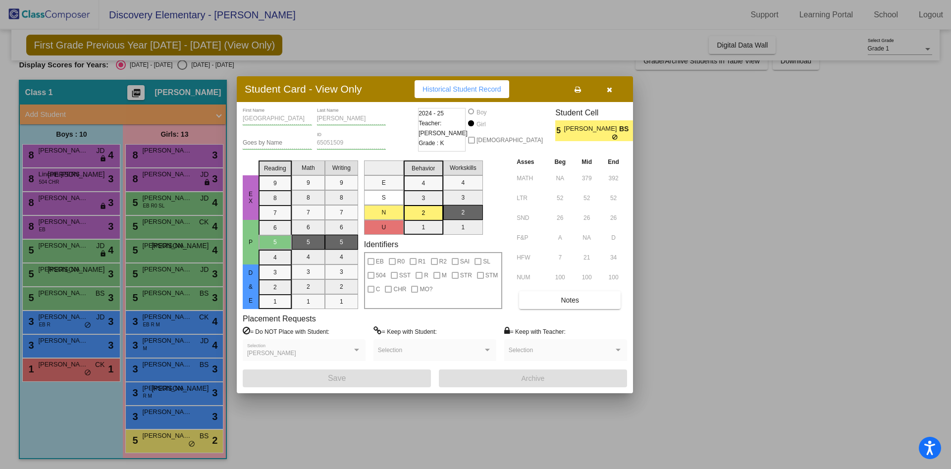
click at [52, 373] on div at bounding box center [475, 234] width 951 height 469
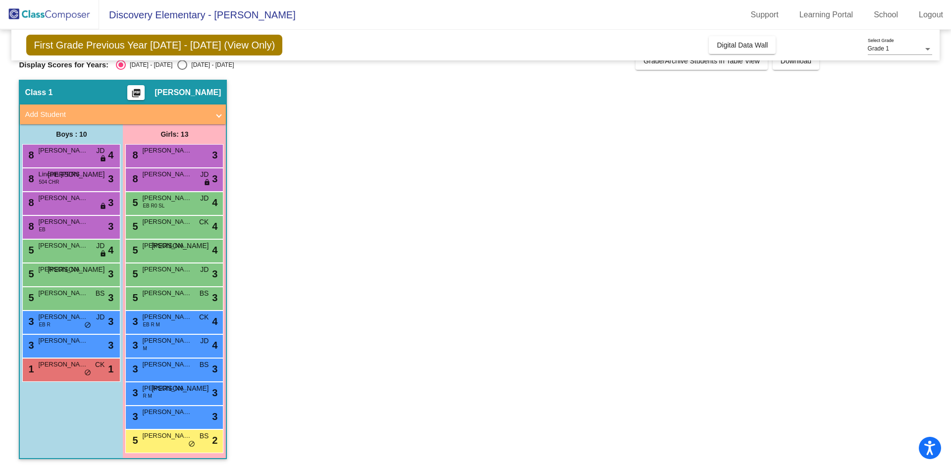
click at [52, 373] on div "1 Sebastian G. Leyva CK lock do_not_disturb_alt 1" at bounding box center [70, 369] width 95 height 20
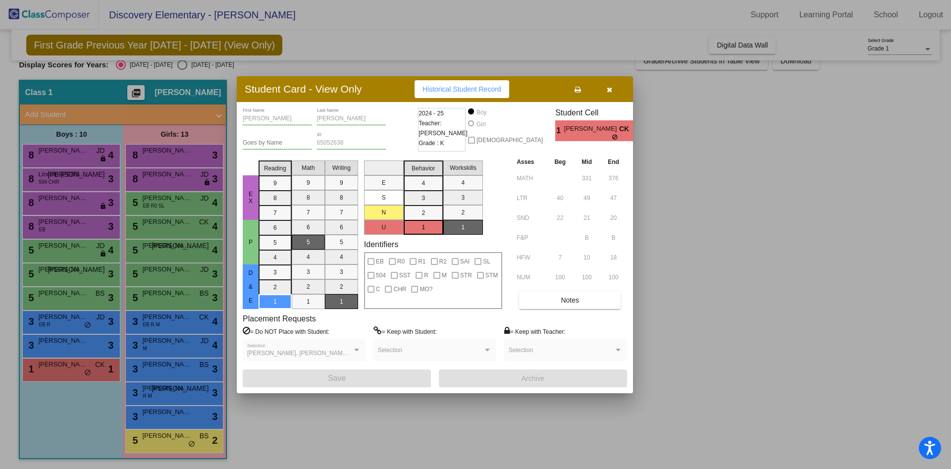
click at [610, 89] on icon "button" at bounding box center [609, 89] width 5 height 7
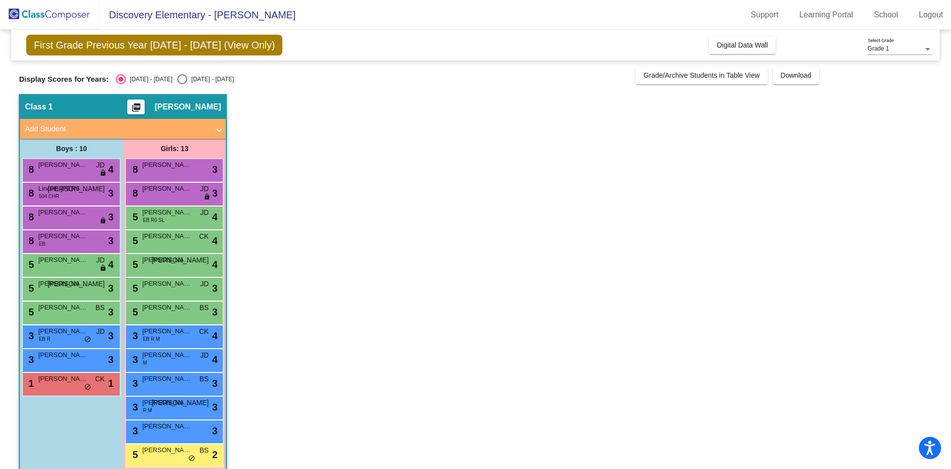
scroll to position [0, 0]
click at [734, 41] on span "Digital Data Wall" at bounding box center [742, 45] width 51 height 8
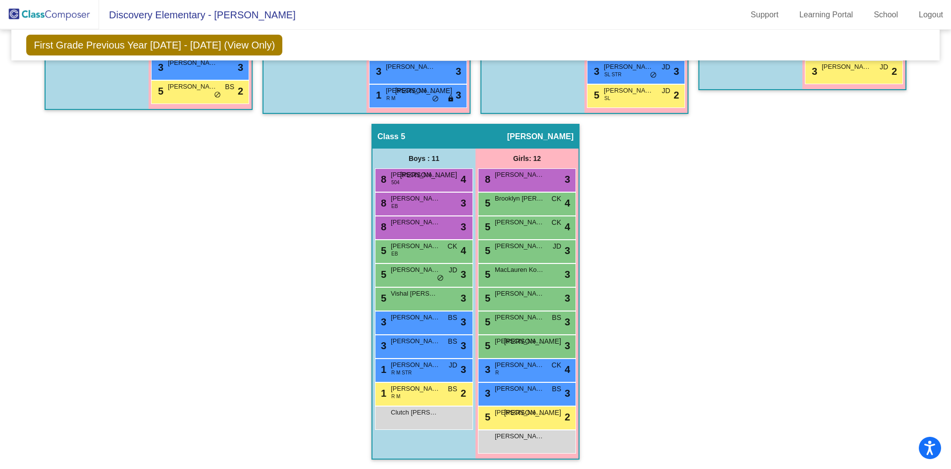
scroll to position [537, 0]
click at [416, 418] on div "Clutch F. Bergeson lock do_not_disturb_alt" at bounding box center [422, 416] width 95 height 20
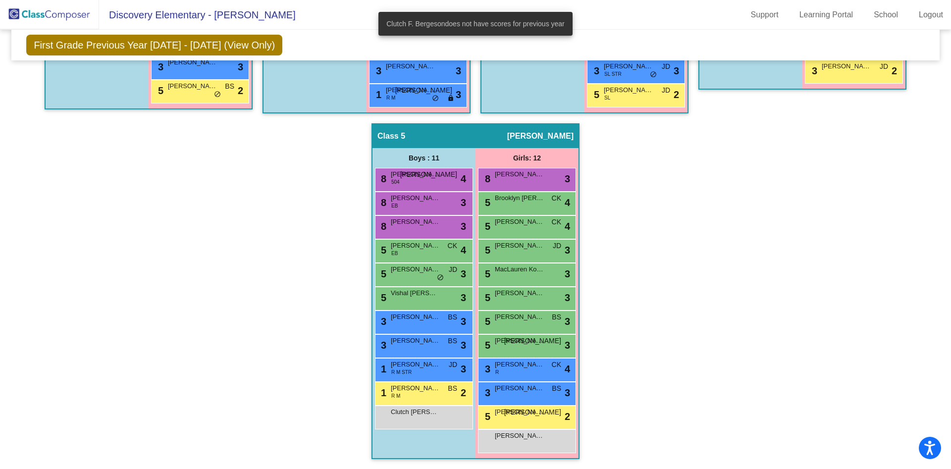
click at [202, 369] on div "Hallway - Hallway Class picture_as_pdf Add Student First Name Last Name Student…" at bounding box center [475, 99] width 913 height 739
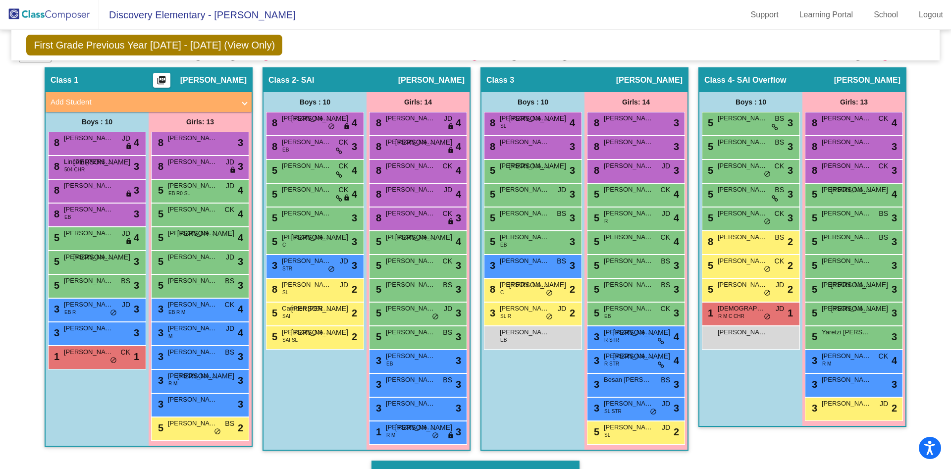
scroll to position [200, 0]
click at [301, 123] on span "Cullen Anderson" at bounding box center [307, 118] width 50 height 10
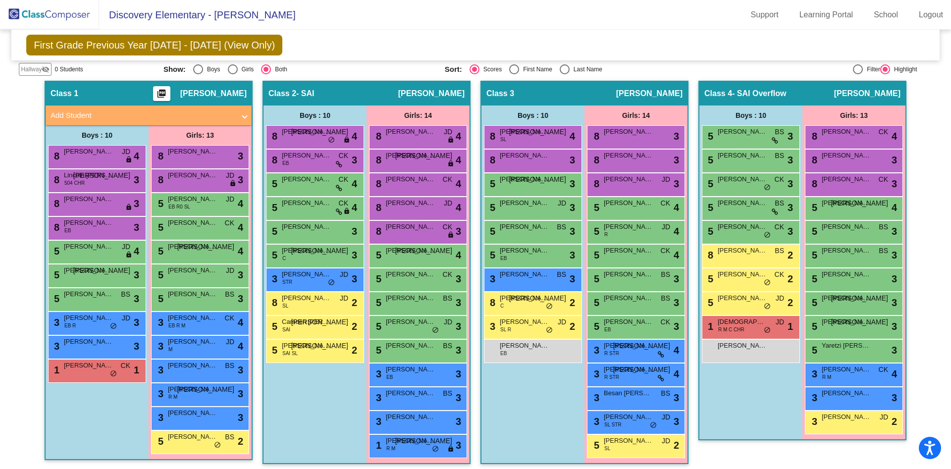
scroll to position [186, 0]
